Goal: Navigation & Orientation: Find specific page/section

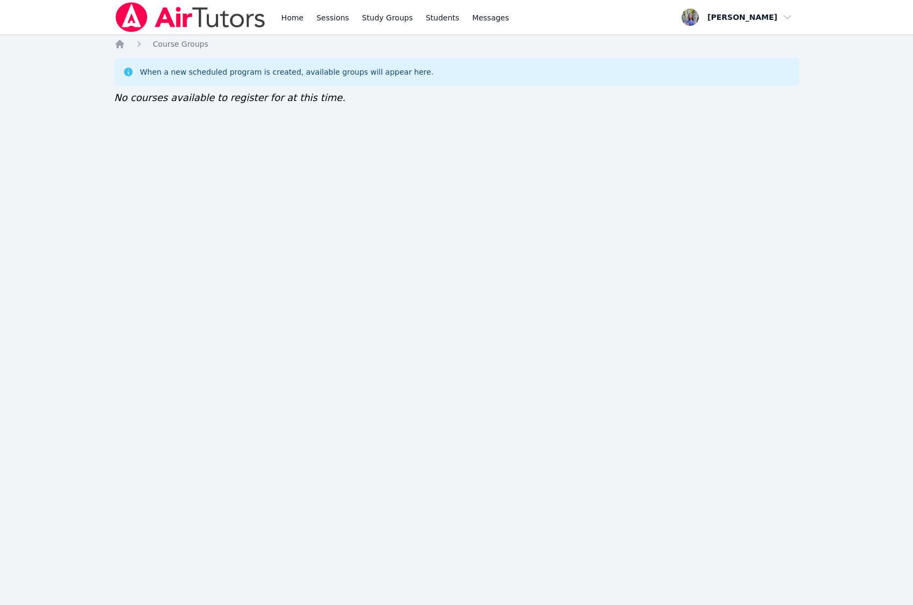
click at [386, 543] on div "Home Sessions Study Groups Students Messages Open user menu [PERSON_NAME] Open …" at bounding box center [456, 302] width 913 height 605
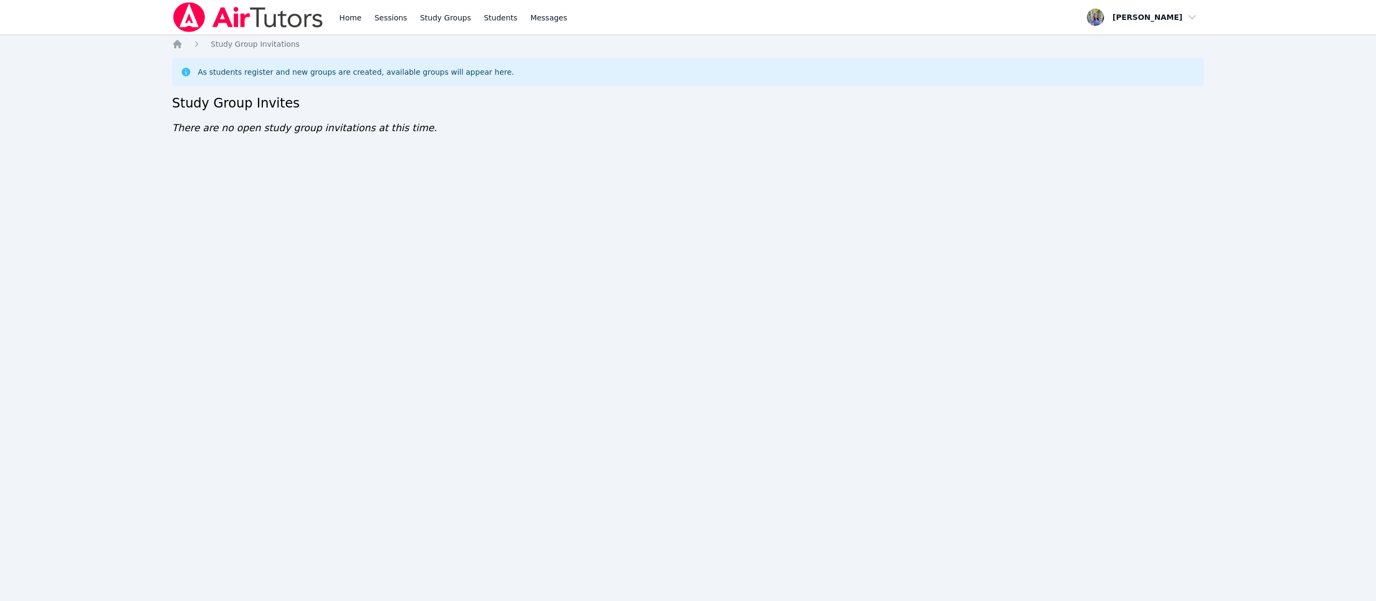
click at [431, 393] on div "Home Sessions Study Groups Students Messages Open user menu Tracie Hymer Open m…" at bounding box center [688, 300] width 1376 height 601
click at [359, 407] on div "Home Sessions Study Groups Students Messages Open user menu Tracie Hymer Open m…" at bounding box center [688, 300] width 1376 height 601
click at [359, 222] on div "Home Sessions Study Groups Students Messages Open user menu Tracie Hymer Open m…" at bounding box center [688, 300] width 1376 height 601
click at [1370, 546] on div "Home Sessions Study Groups Students Messages Open user menu Tracie Hymer Open m…" at bounding box center [688, 300] width 1376 height 601
